Goal: Information Seeking & Learning: Learn about a topic

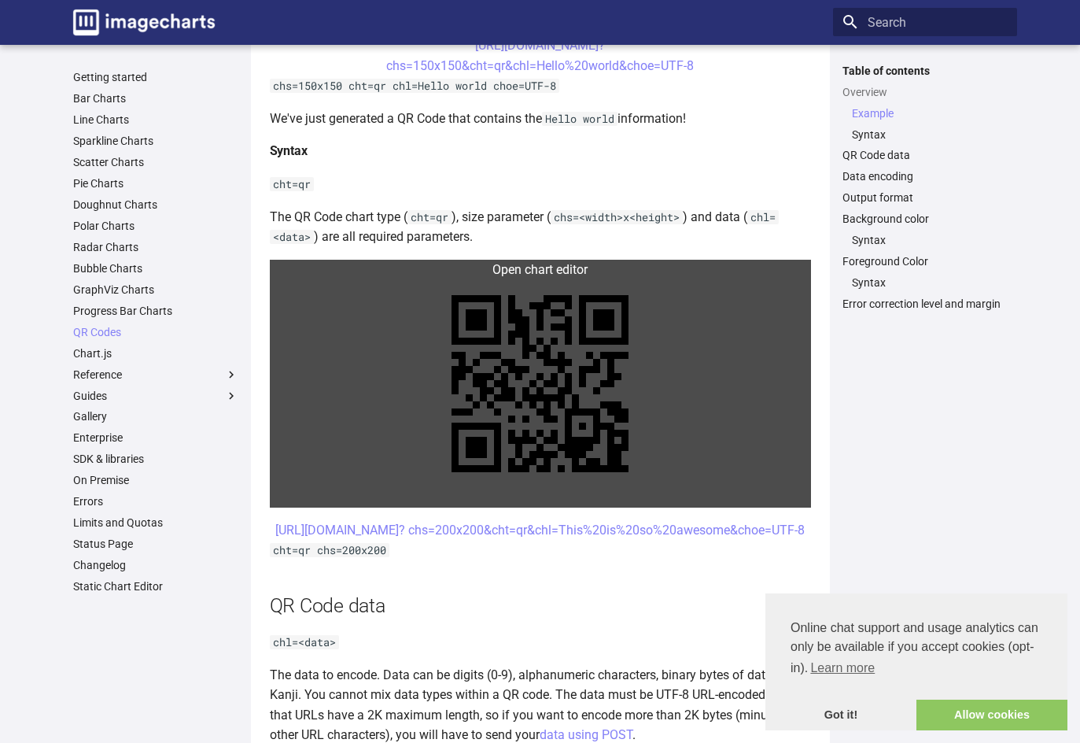
scroll to position [629, 0]
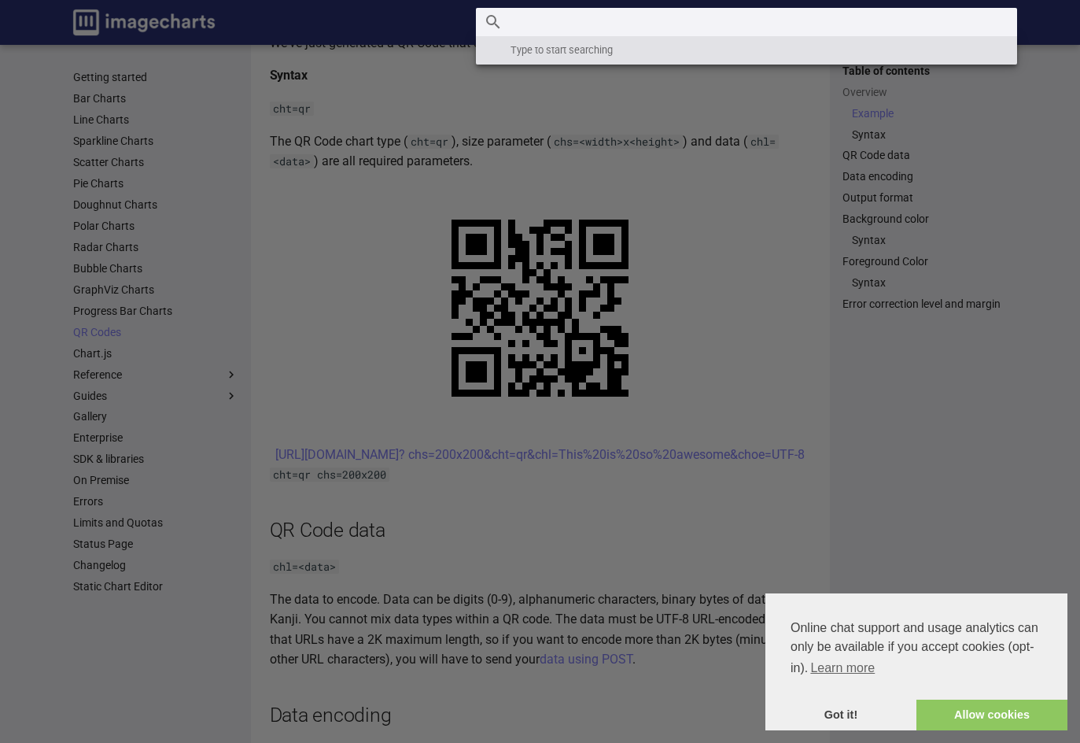
click at [883, 20] on input "Search" at bounding box center [746, 22] width 541 height 28
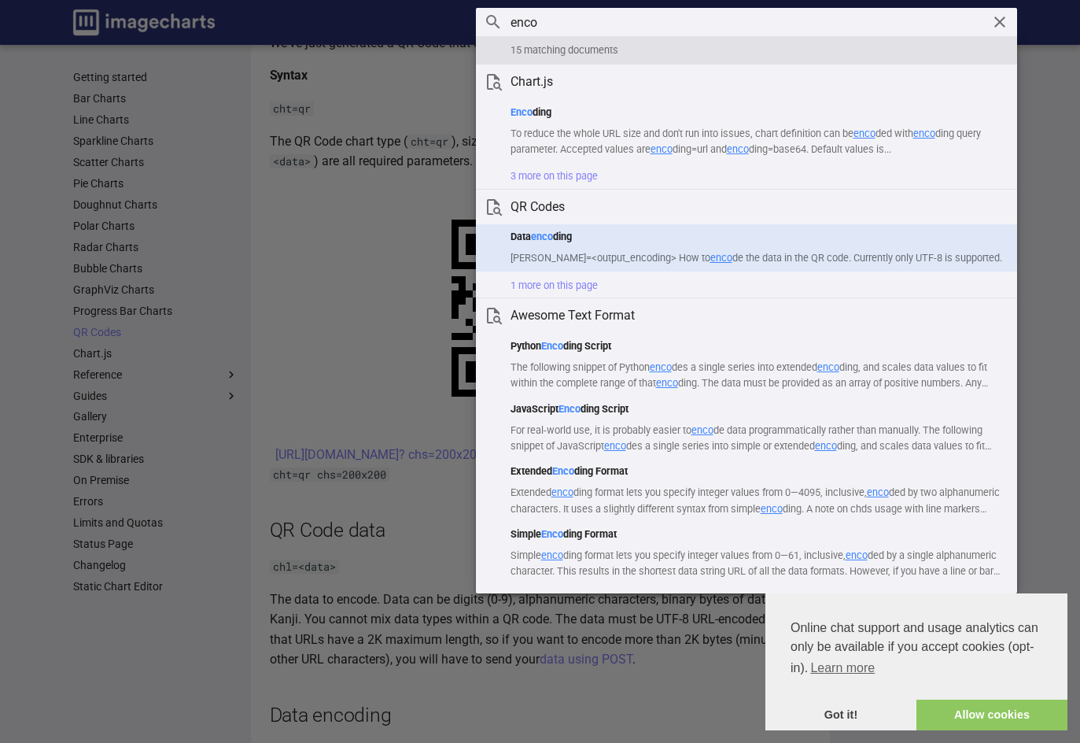
type input "enco"
click at [563, 232] on h1 "Data enco ding" at bounding box center [758, 237] width 494 height 16
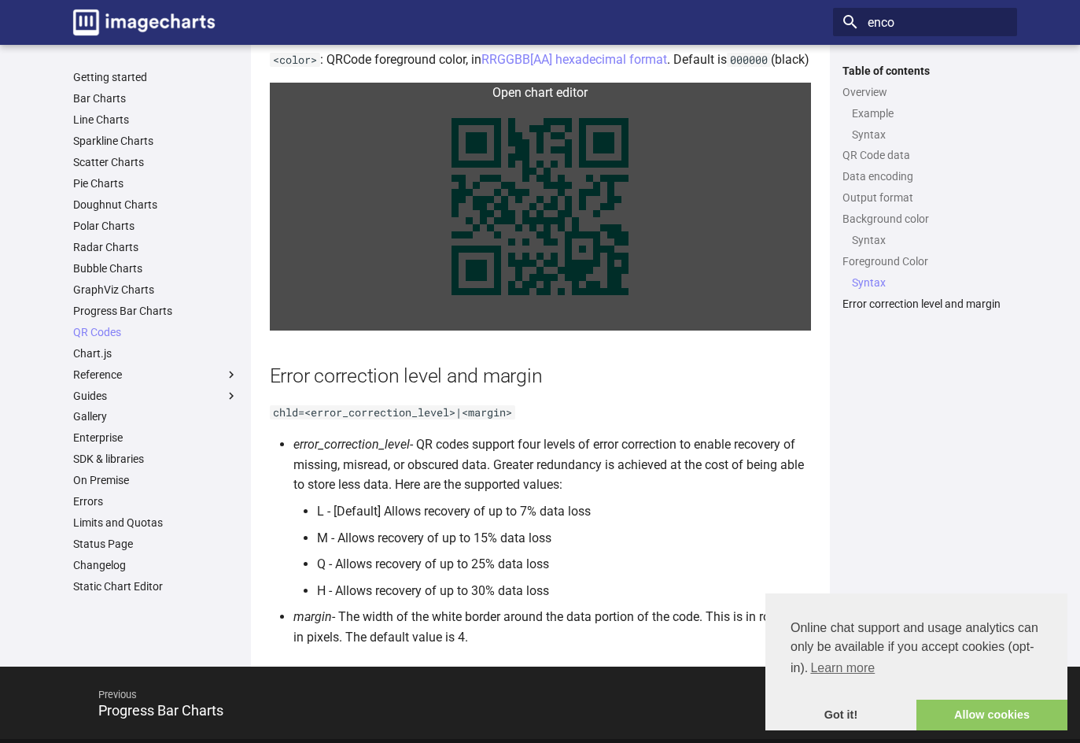
scroll to position [2636, 0]
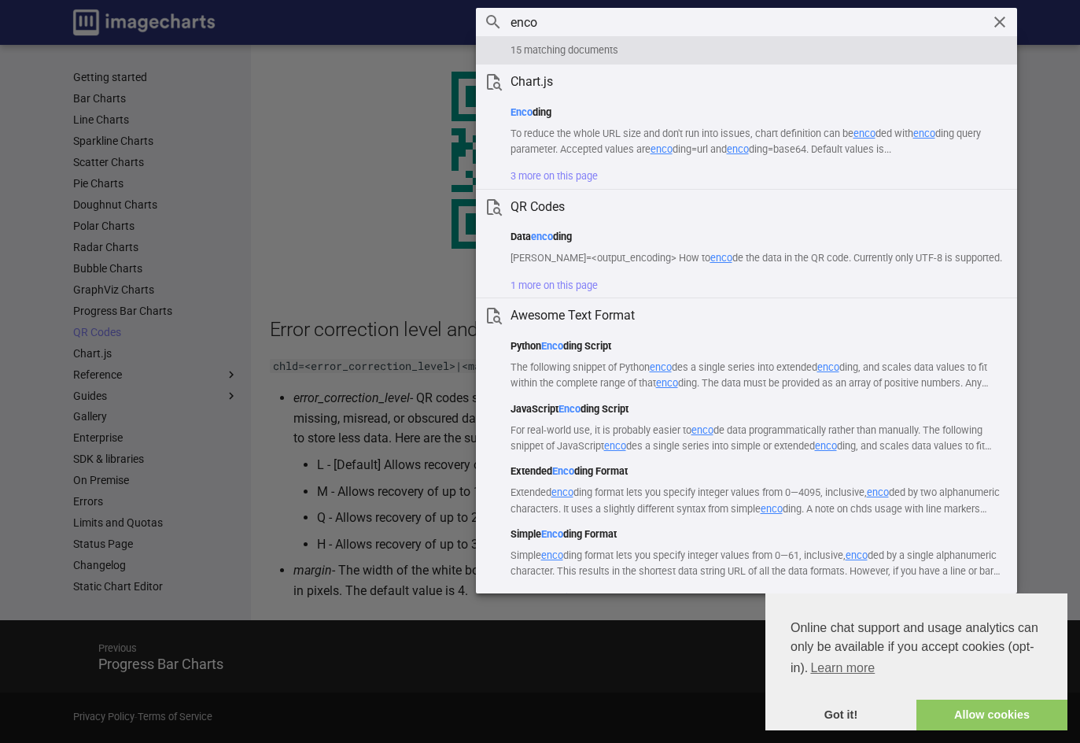
click at [905, 30] on input "enco" at bounding box center [746, 22] width 541 height 28
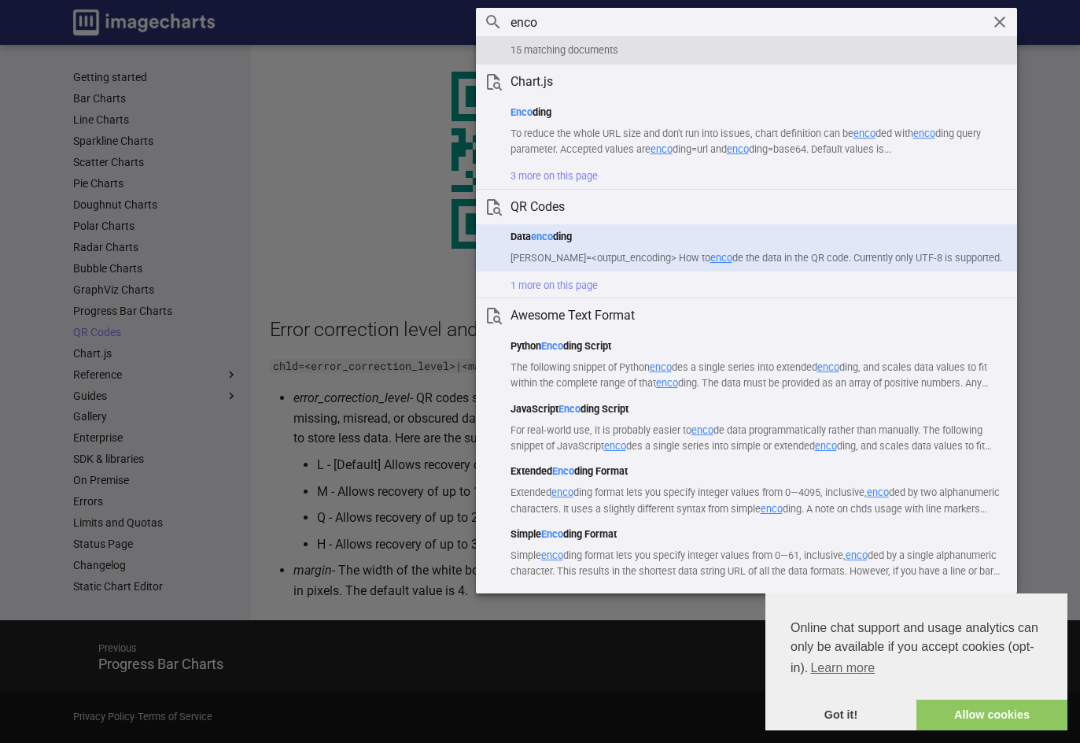
scroll to position [2400, 0]
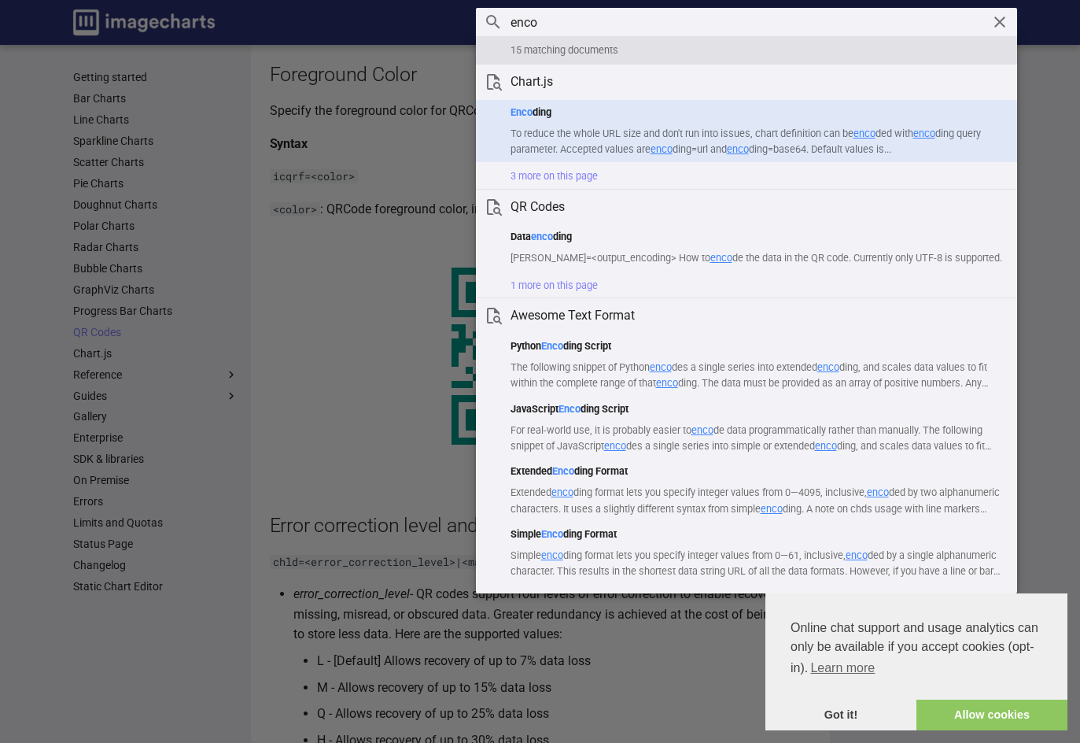
click at [690, 133] on p "To reduce the whole URL size and don't run into issues, chart definition can be…" at bounding box center [758, 141] width 494 height 31
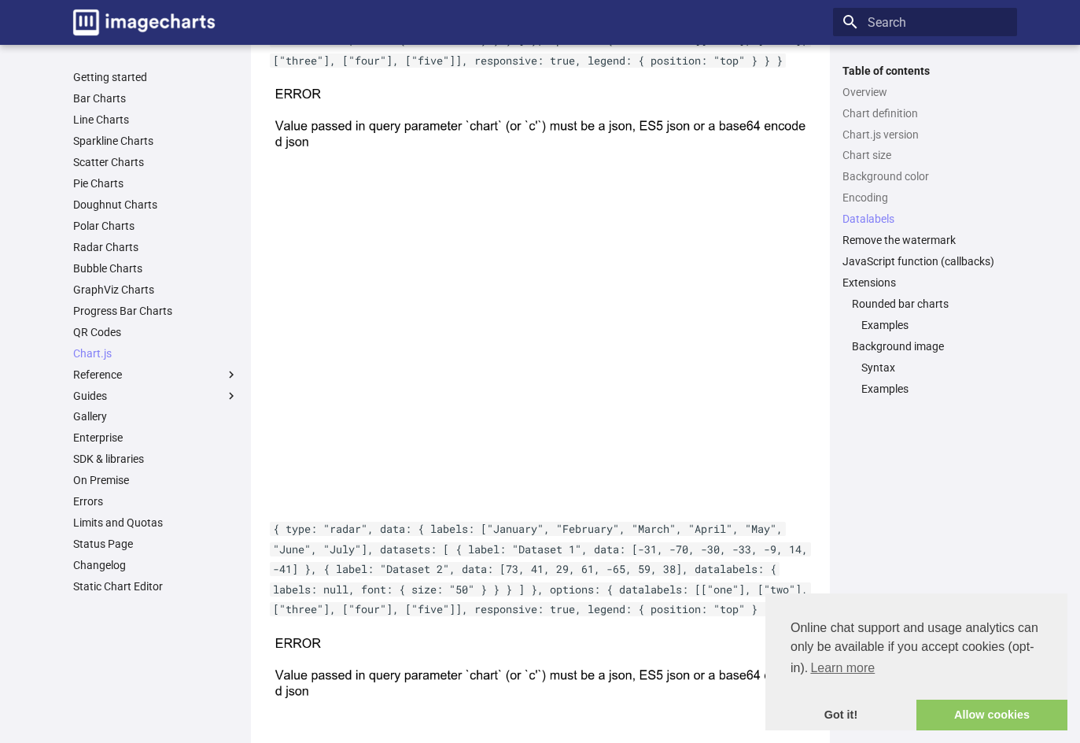
scroll to position [5452, 0]
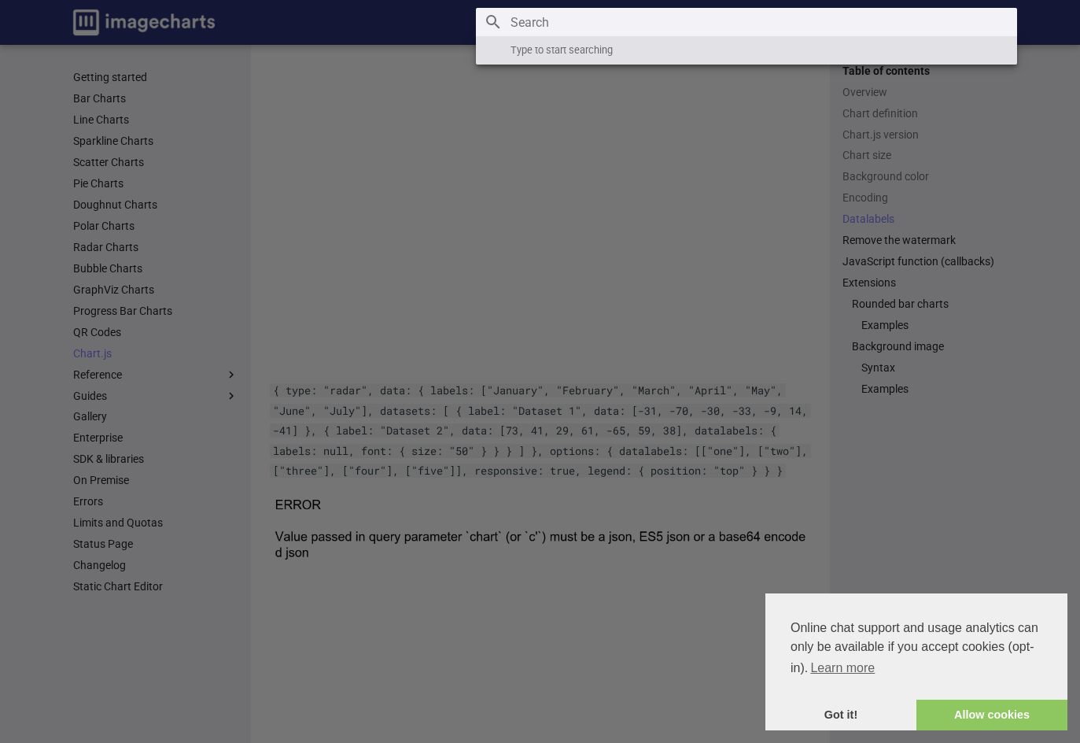
click at [895, 13] on input "Search" at bounding box center [746, 22] width 541 height 28
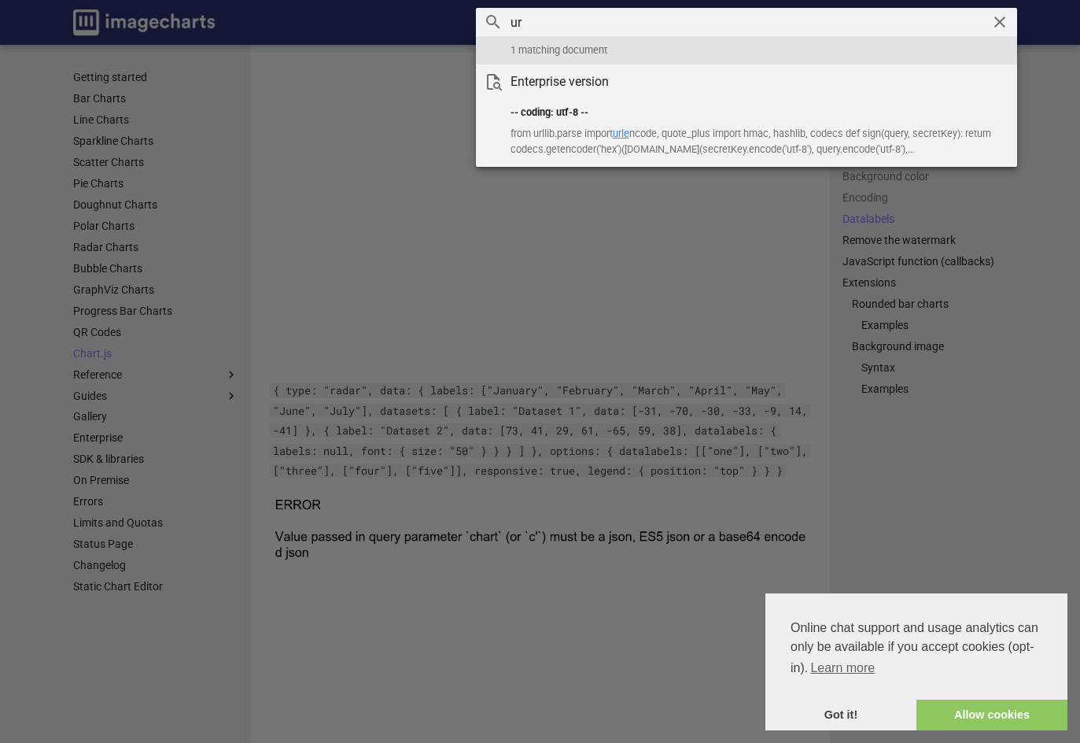
type input "u"
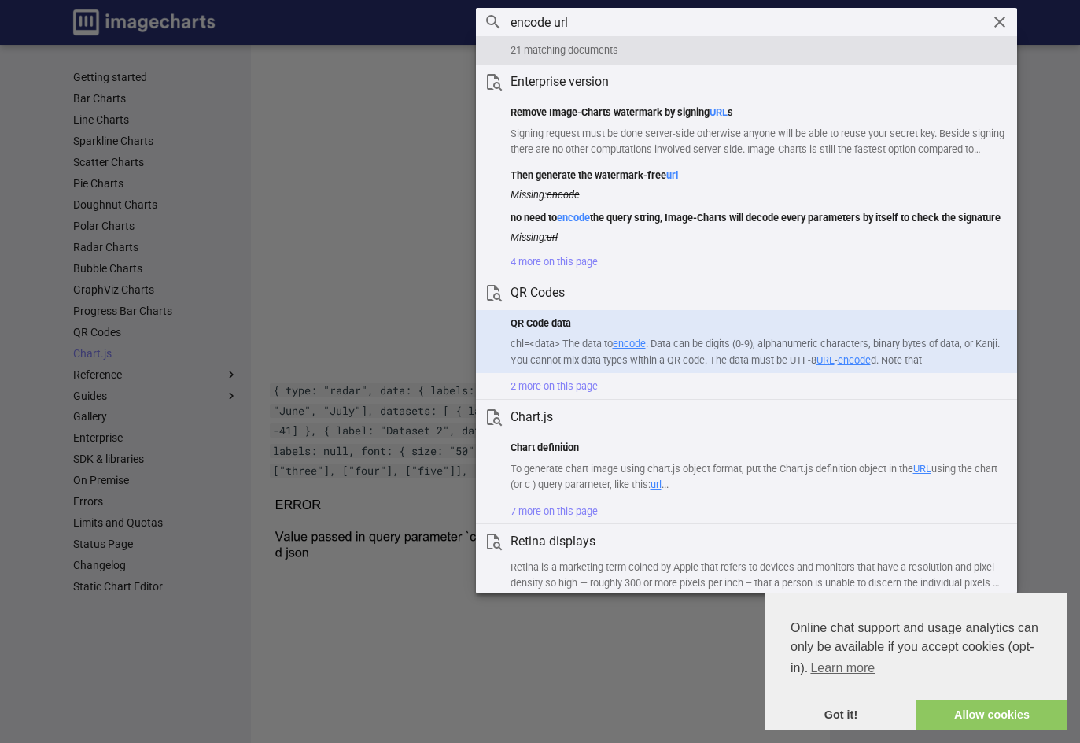
type input "encode url"
click at [871, 366] on mark "encode" at bounding box center [854, 360] width 33 height 12
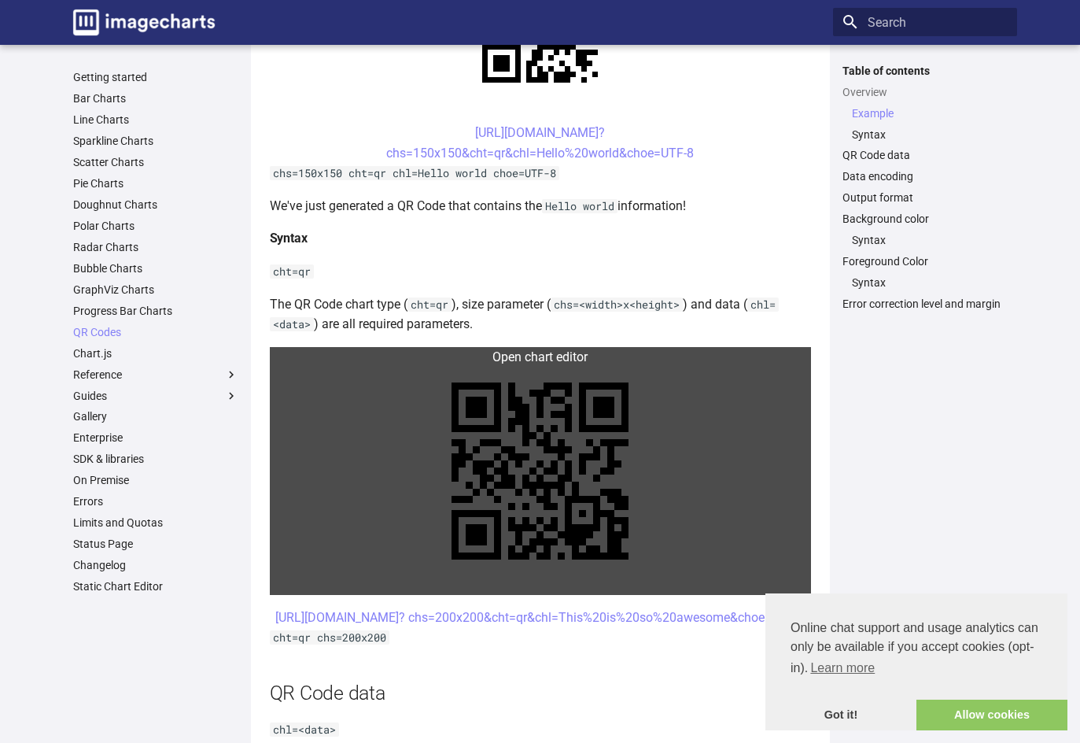
scroll to position [276, 0]
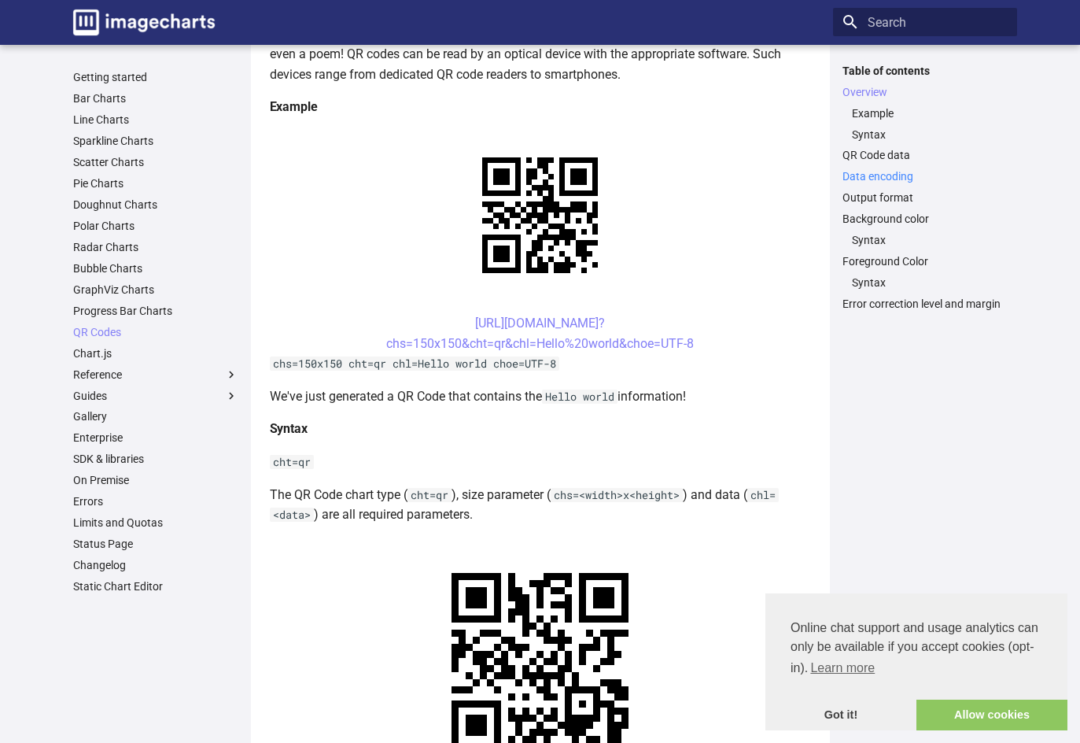
click at [898, 174] on link "Data encoding" at bounding box center [925, 176] width 165 height 14
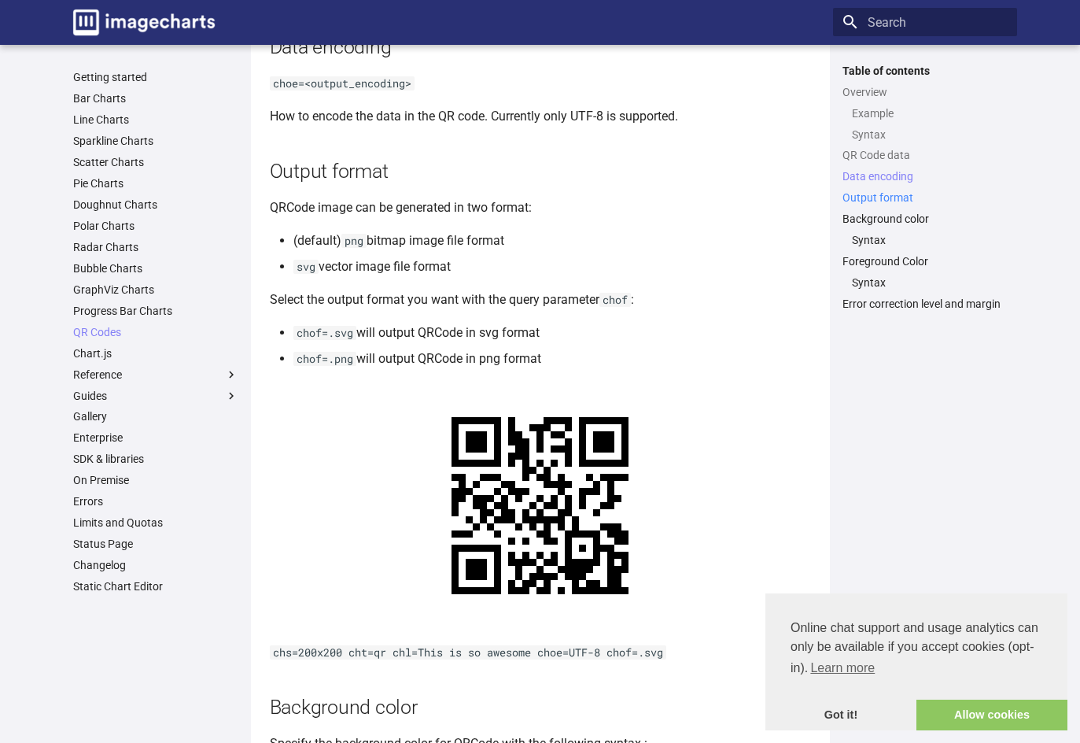
click at [898, 198] on link "Output format" at bounding box center [925, 197] width 165 height 14
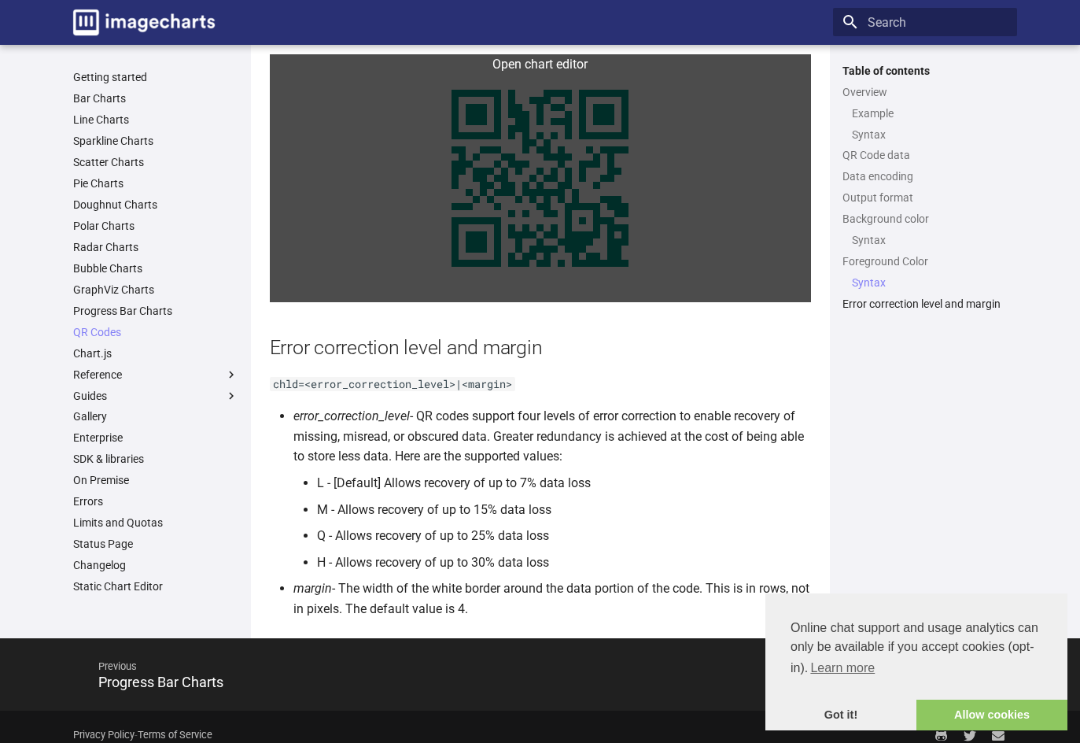
scroll to position [2479, 0]
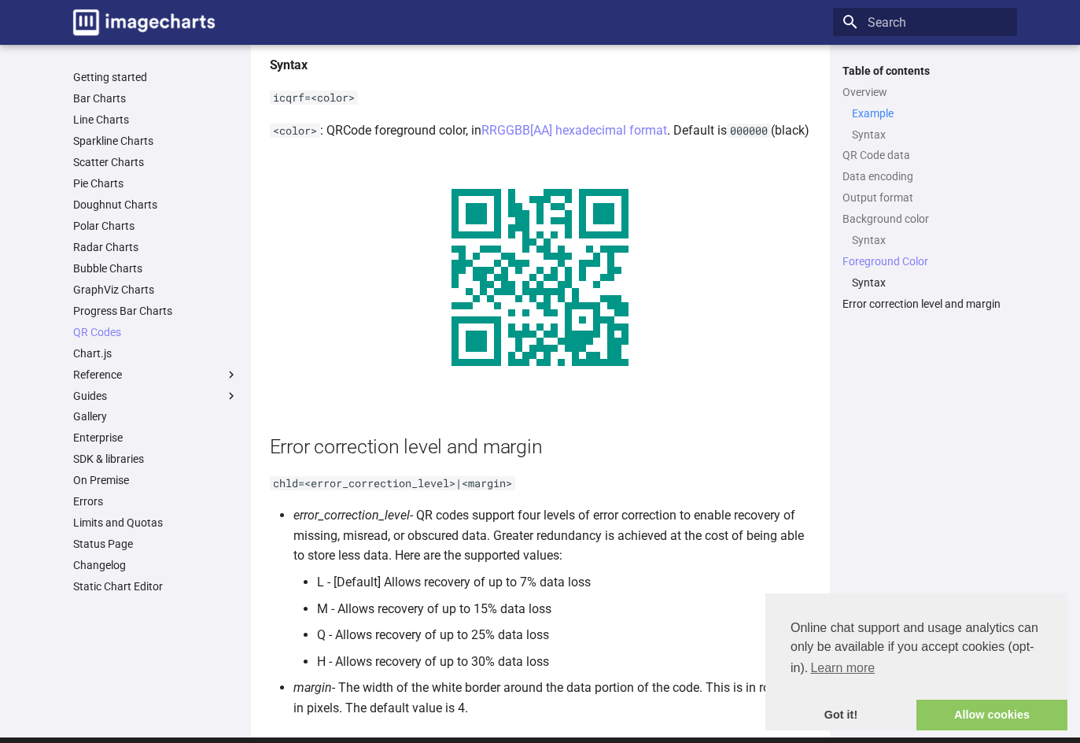
click at [875, 110] on link "Example" at bounding box center [930, 113] width 156 height 14
